Goal: Task Accomplishment & Management: Use online tool/utility

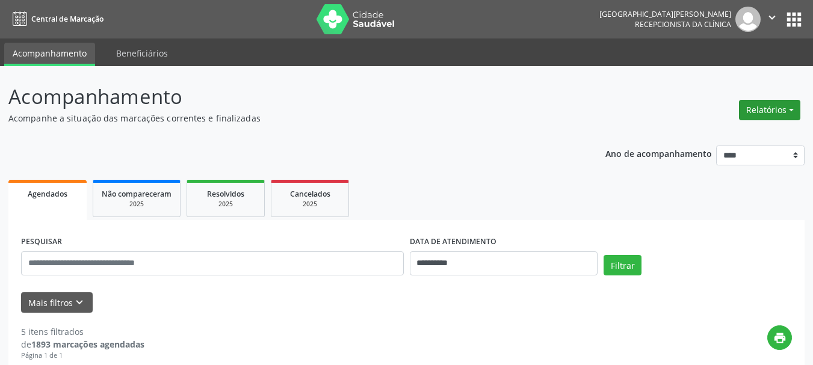
click at [791, 111] on button "Relatórios" at bounding box center [769, 110] width 61 height 20
click at [730, 140] on link "Agendamentos" at bounding box center [735, 136] width 129 height 17
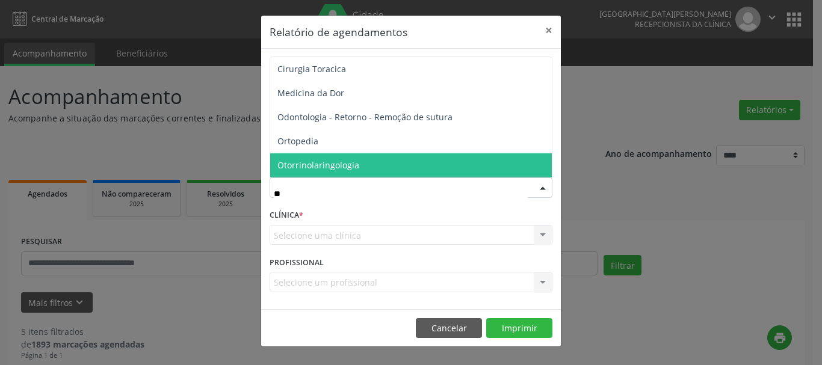
type input "***"
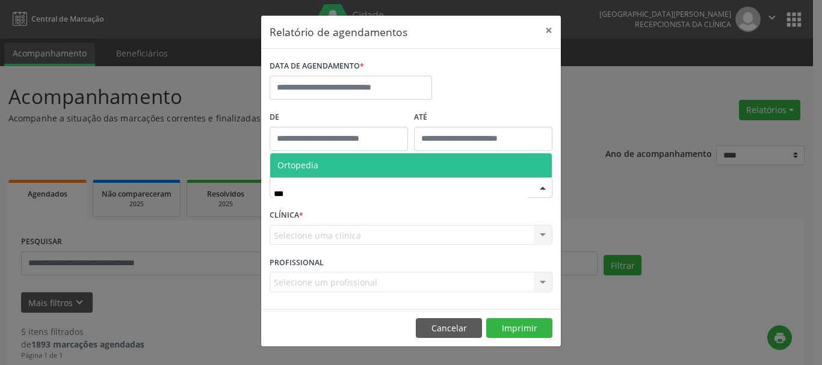
click at [327, 168] on span "Ortopedia" at bounding box center [411, 165] width 282 height 24
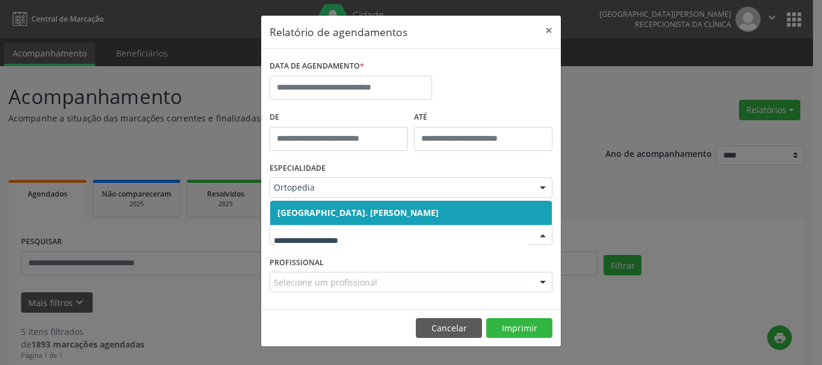
click at [393, 213] on span "[GEOGRAPHIC_DATA]. [PERSON_NAME]" at bounding box center [357, 212] width 161 height 11
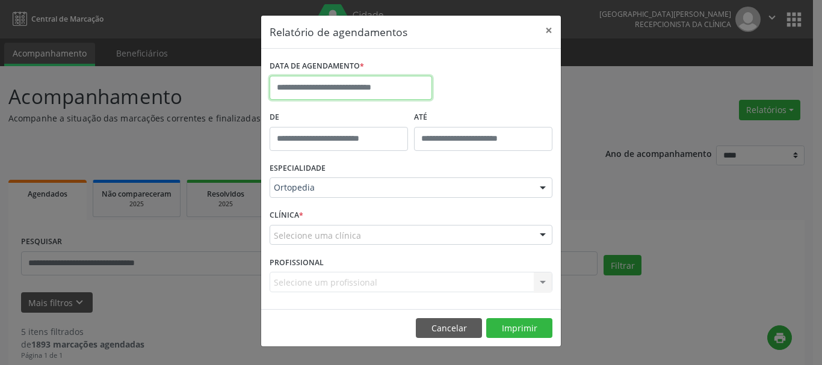
click at [362, 84] on input "text" at bounding box center [351, 88] width 162 height 24
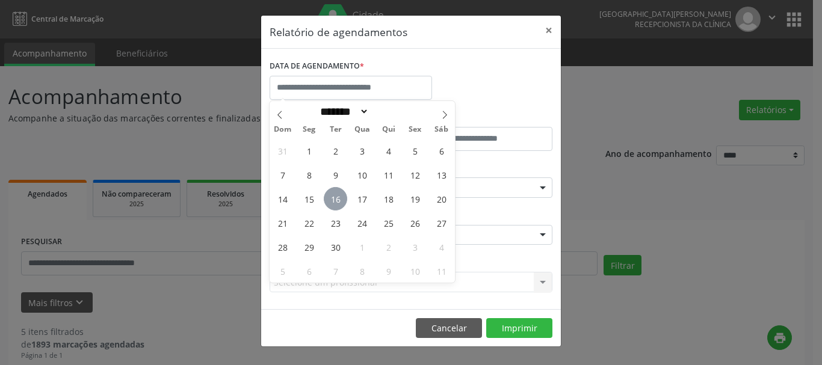
click at [335, 201] on span "16" at bounding box center [335, 198] width 23 height 23
type input "**********"
drag, startPoint x: 335, startPoint y: 201, endPoint x: 359, endPoint y: 200, distance: 24.7
click at [359, 200] on div "31 1 2 3 4 5 6 7 8 9 10 11 12 13 14 15 16 17 18 19 20 21 22 23 24 25 26 27 28 2…" at bounding box center [362, 210] width 185 height 144
click at [359, 200] on span "17" at bounding box center [361, 198] width 23 height 23
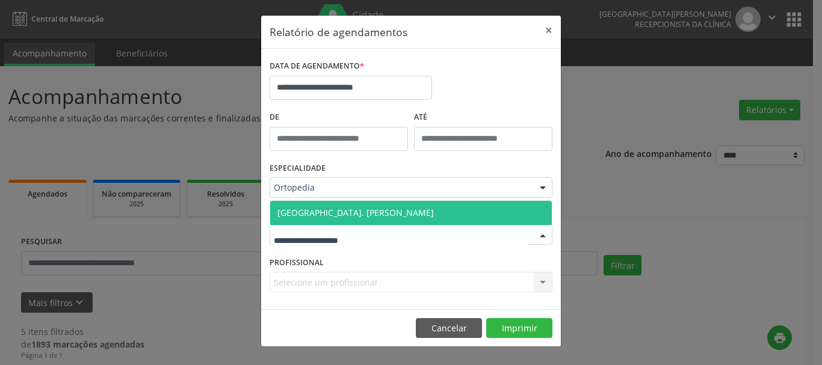
click at [361, 214] on span "[GEOGRAPHIC_DATA]. [PERSON_NAME]" at bounding box center [355, 212] width 156 height 11
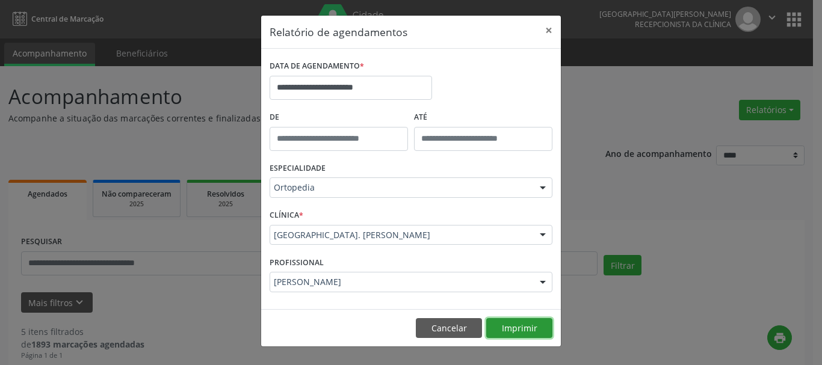
click at [514, 329] on button "Imprimir" at bounding box center [519, 328] width 66 height 20
